Goal: Register for event/course

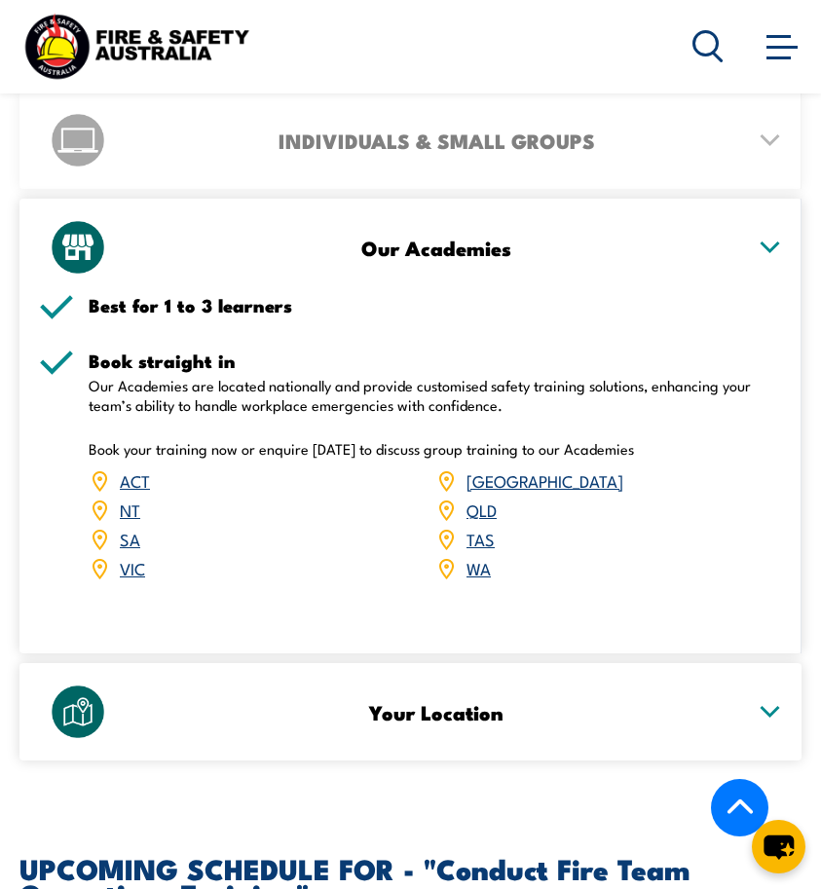
scroll to position [2825, 0]
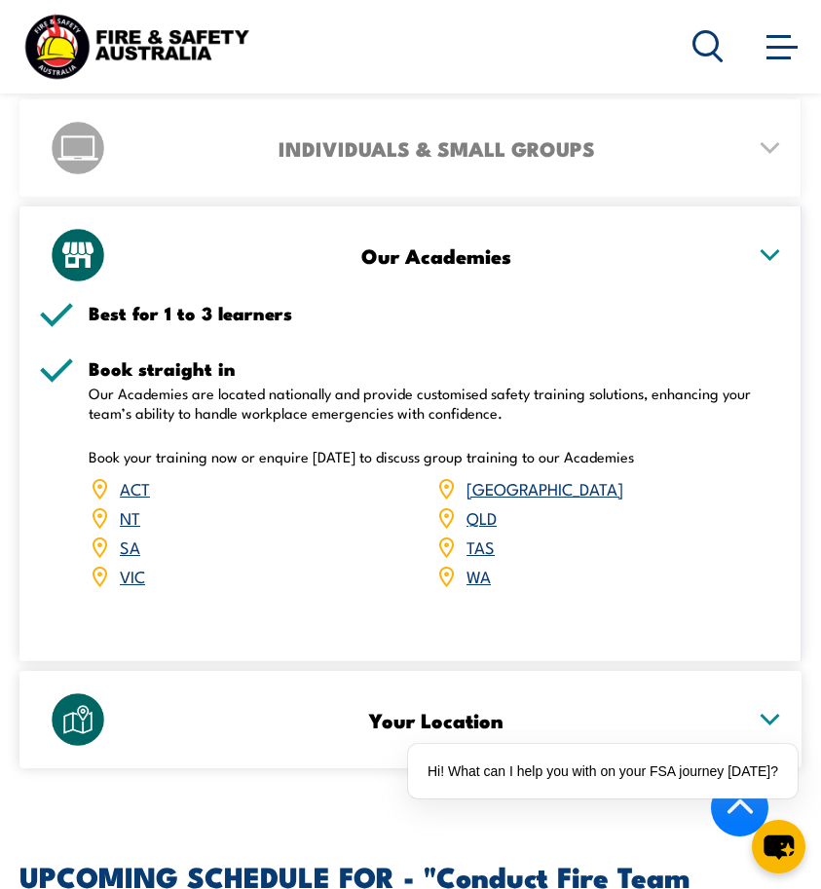
click at [129, 505] on link "NT" at bounding box center [130, 516] width 20 height 23
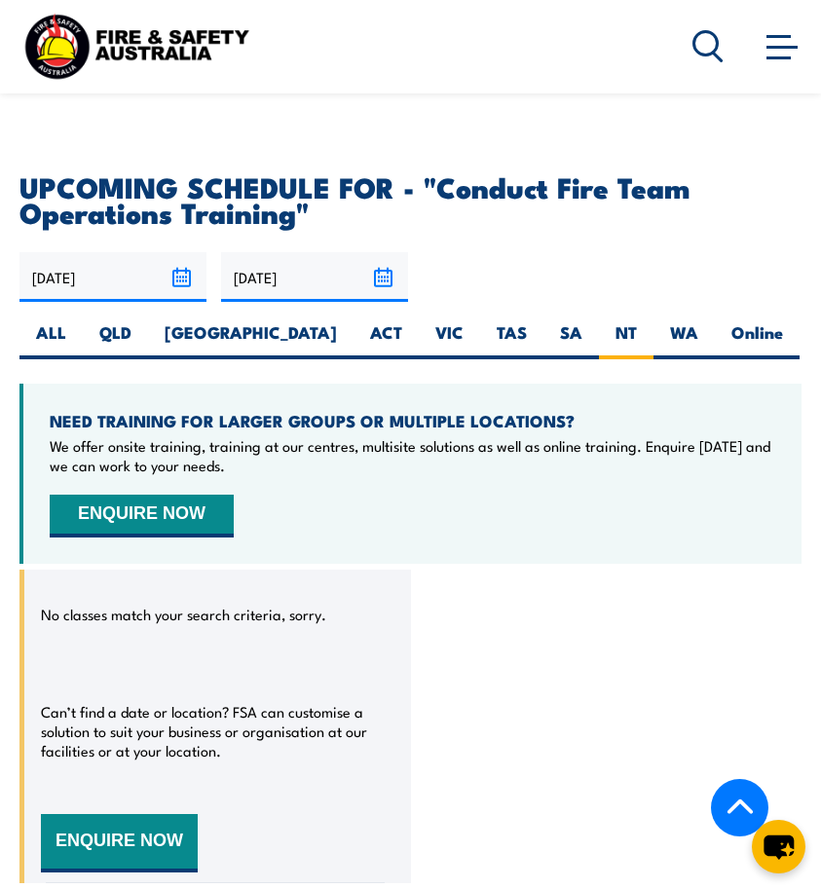
scroll to position [3512, 0]
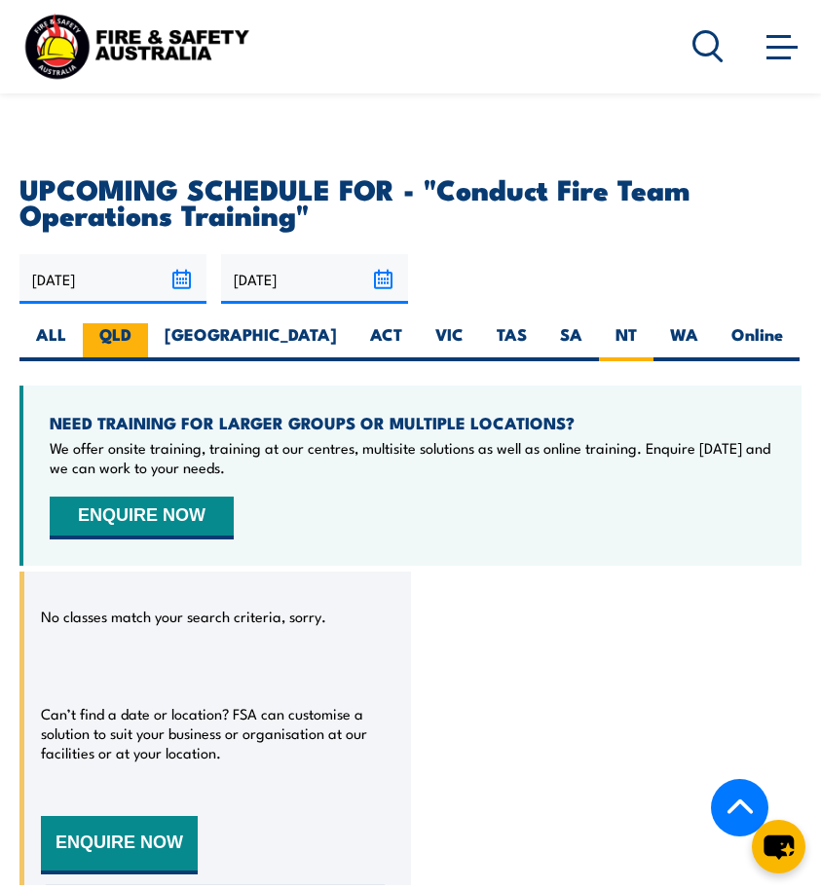
click at [105, 323] on label "QLD" at bounding box center [115, 342] width 65 height 38
click at [131, 323] on input "QLD" at bounding box center [137, 329] width 13 height 13
radio input "true"
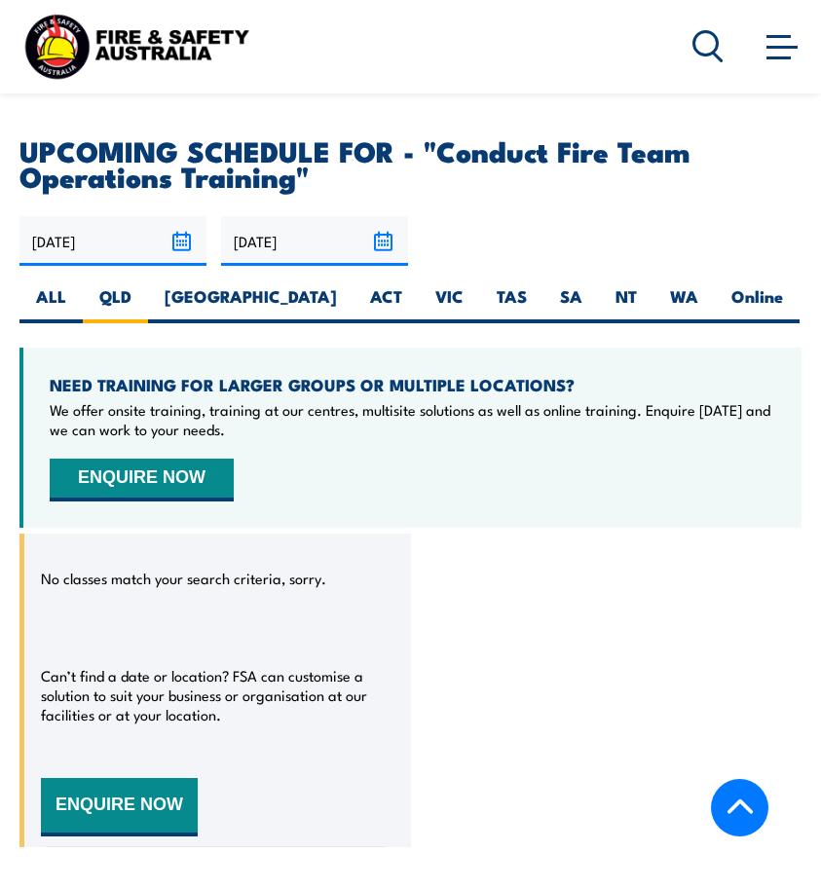
scroll to position [3545, 0]
